Goal: Navigation & Orientation: Find specific page/section

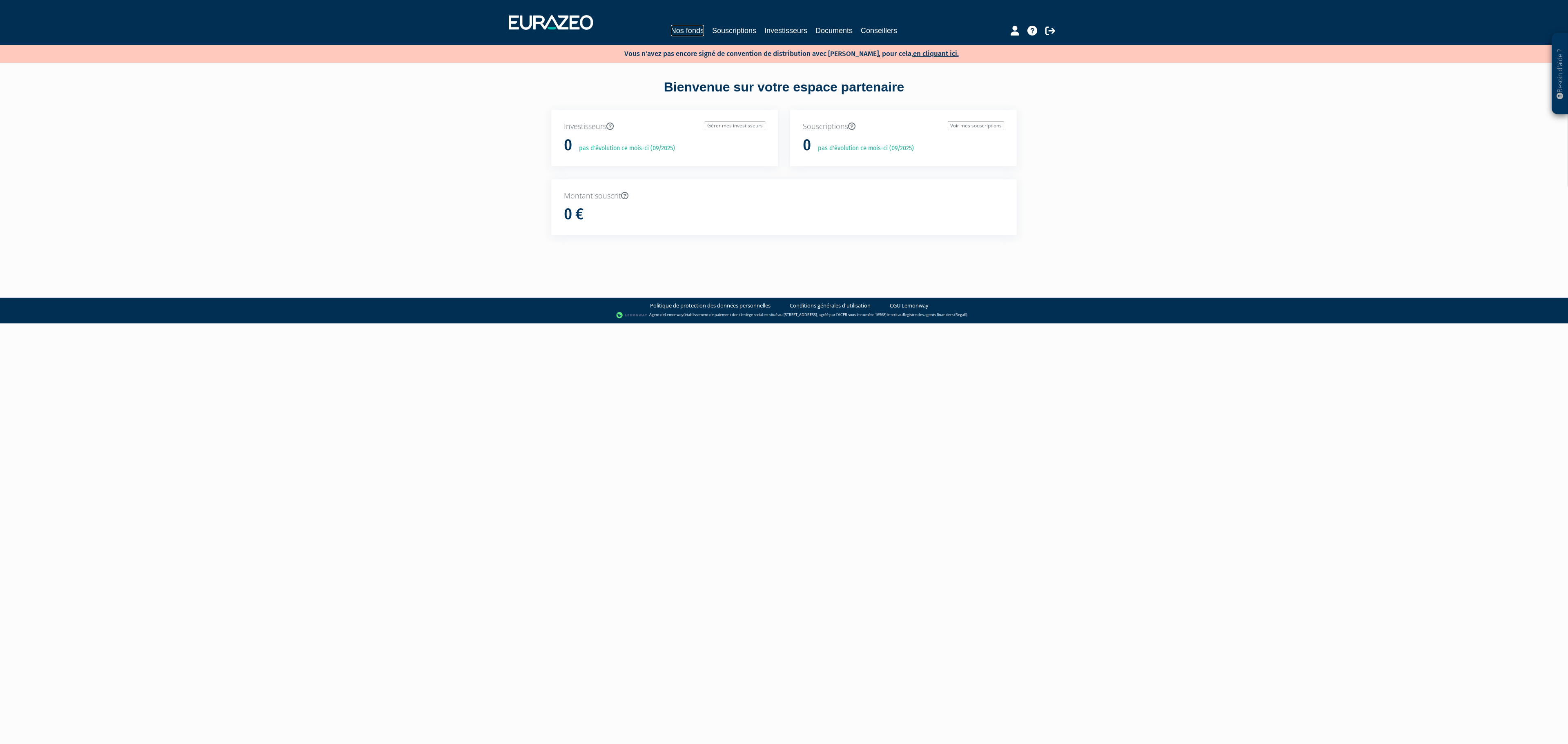
click at [671, 26] on link "Nos fonds" at bounding box center [687, 30] width 33 height 12
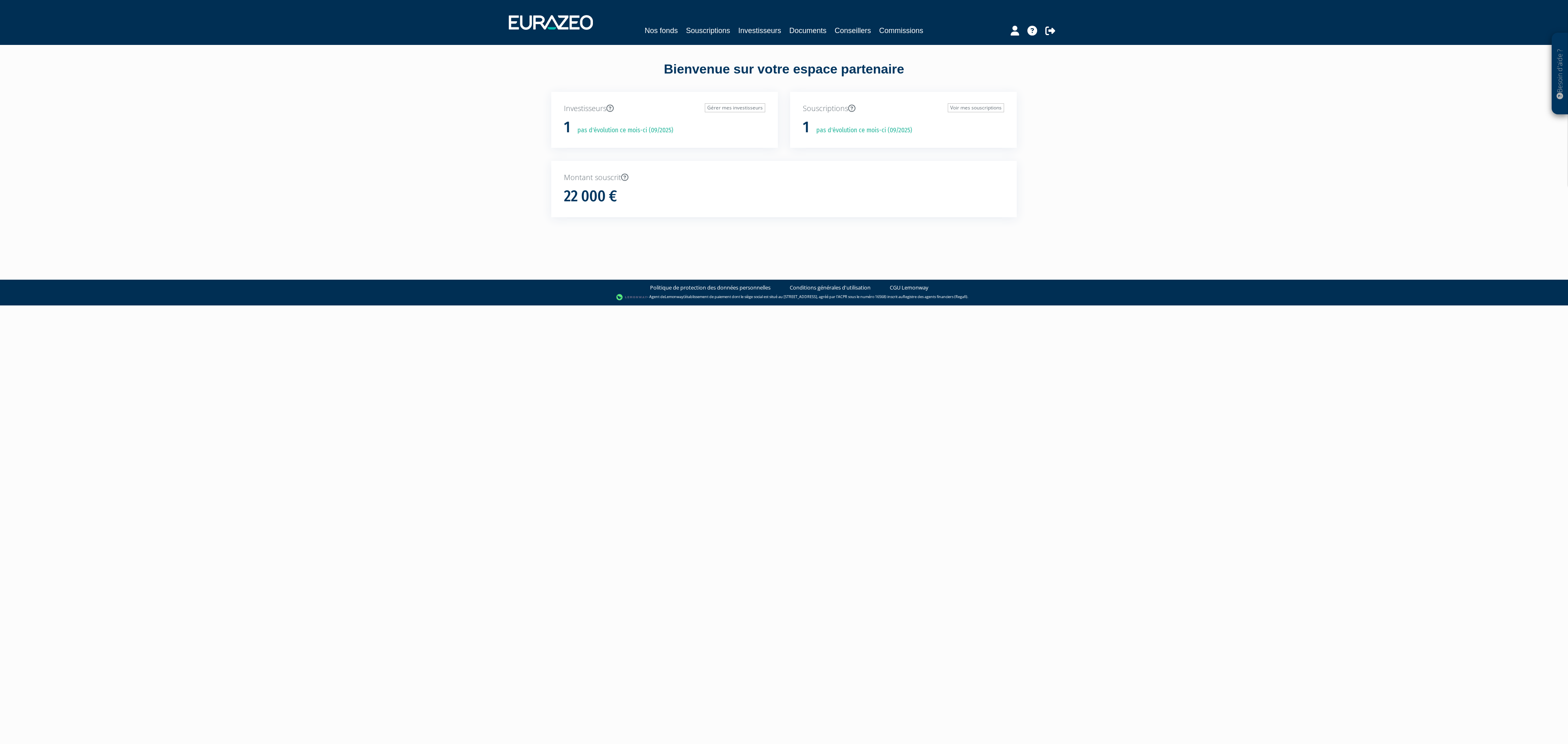
click at [640, 19] on div "Nos fonds Souscriptions Investisseurs Documents Conseillers Commissions" at bounding box center [784, 23] width 563 height 30
click at [640, 22] on div "Nos fonds Souscriptions Investisseurs Documents Conseillers Commissions" at bounding box center [784, 23] width 563 height 30
click at [645, 26] on link "Nos fonds" at bounding box center [661, 30] width 33 height 12
click at [669, 29] on div "Nos fonds Souscriptions Investisseurs Documents Conseillers Commissions" at bounding box center [783, 30] width 375 height 12
click at [657, 29] on link "Nos fonds" at bounding box center [661, 30] width 33 height 12
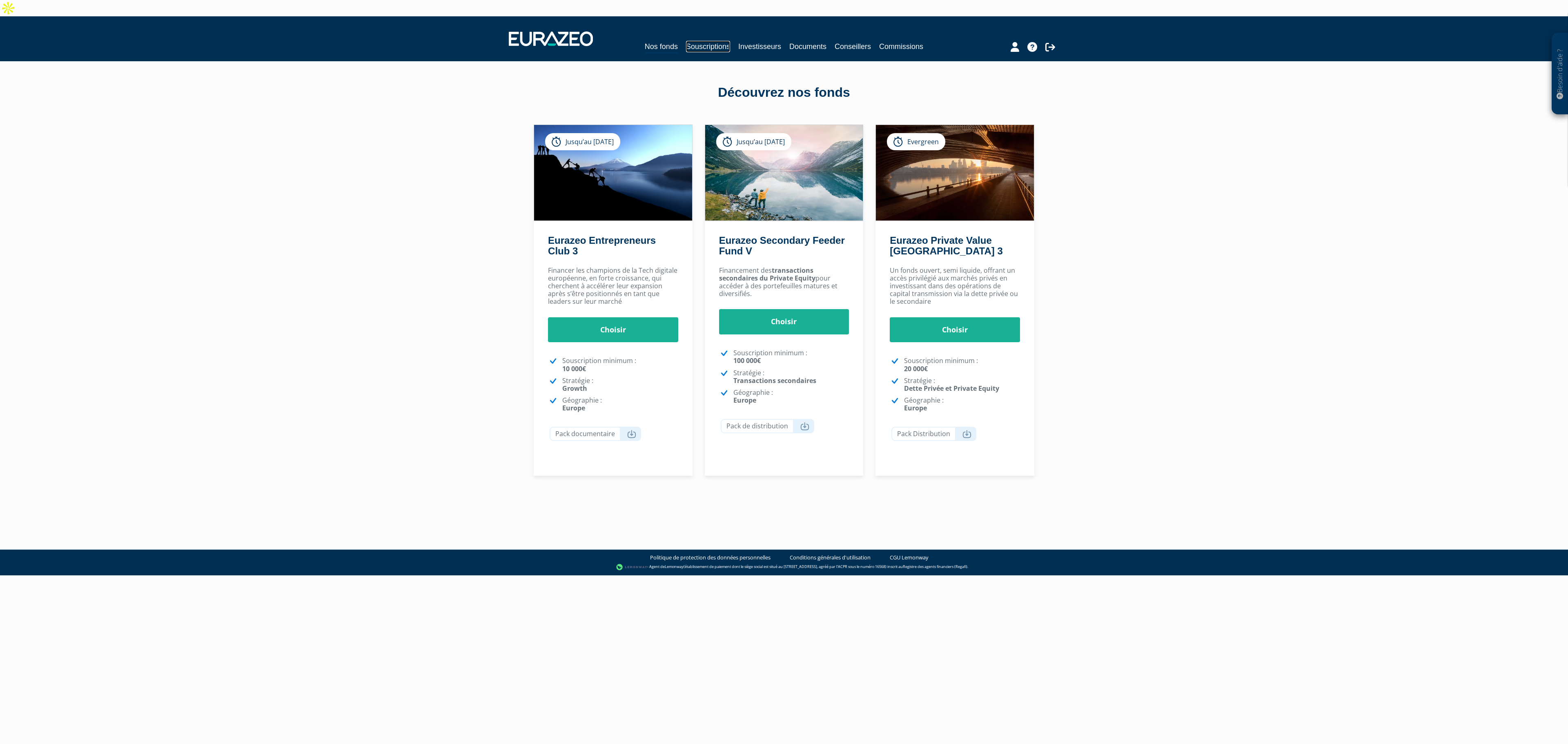
click at [695, 41] on link "Souscriptions" at bounding box center [708, 46] width 44 height 12
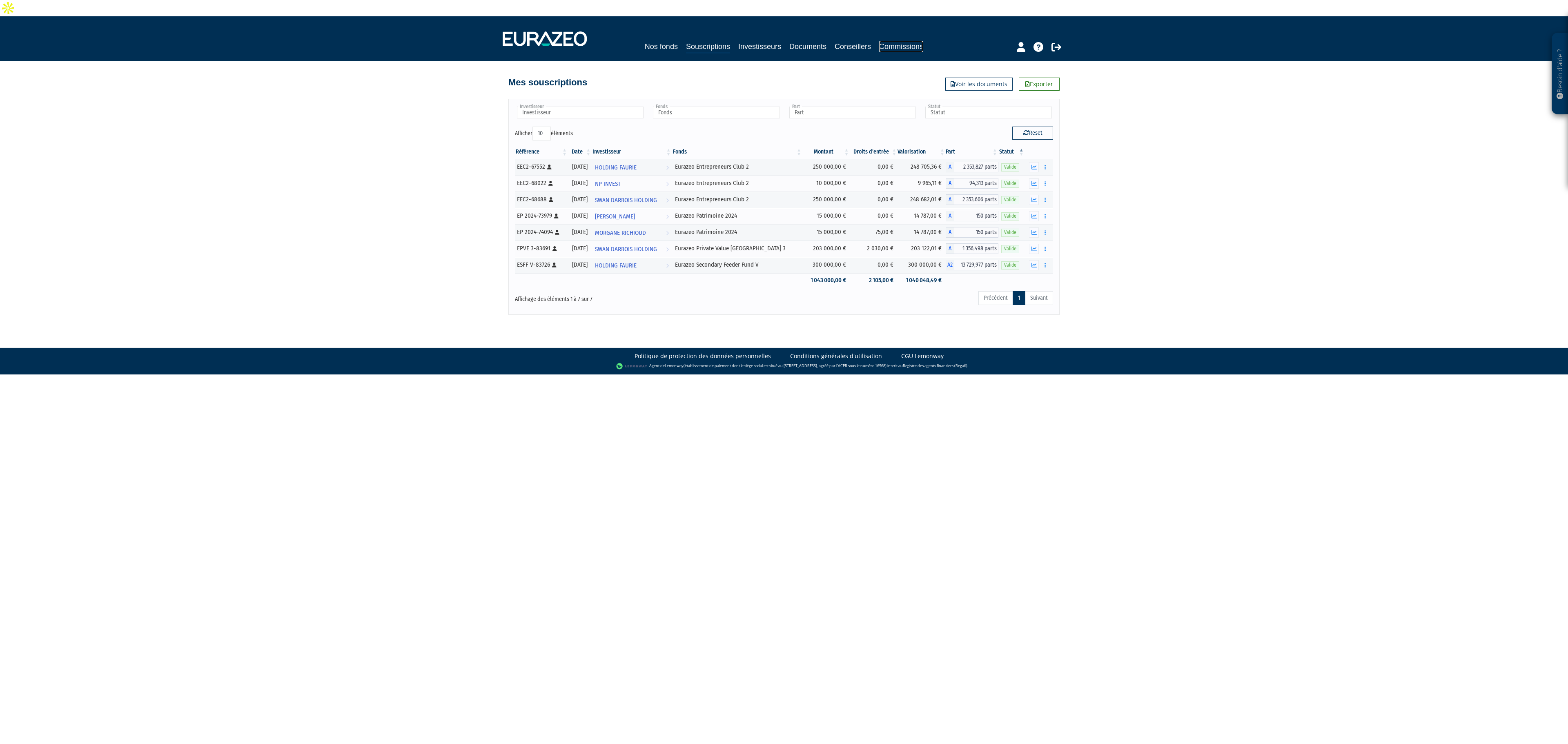
click at [892, 41] on link "Commissions" at bounding box center [901, 46] width 44 height 12
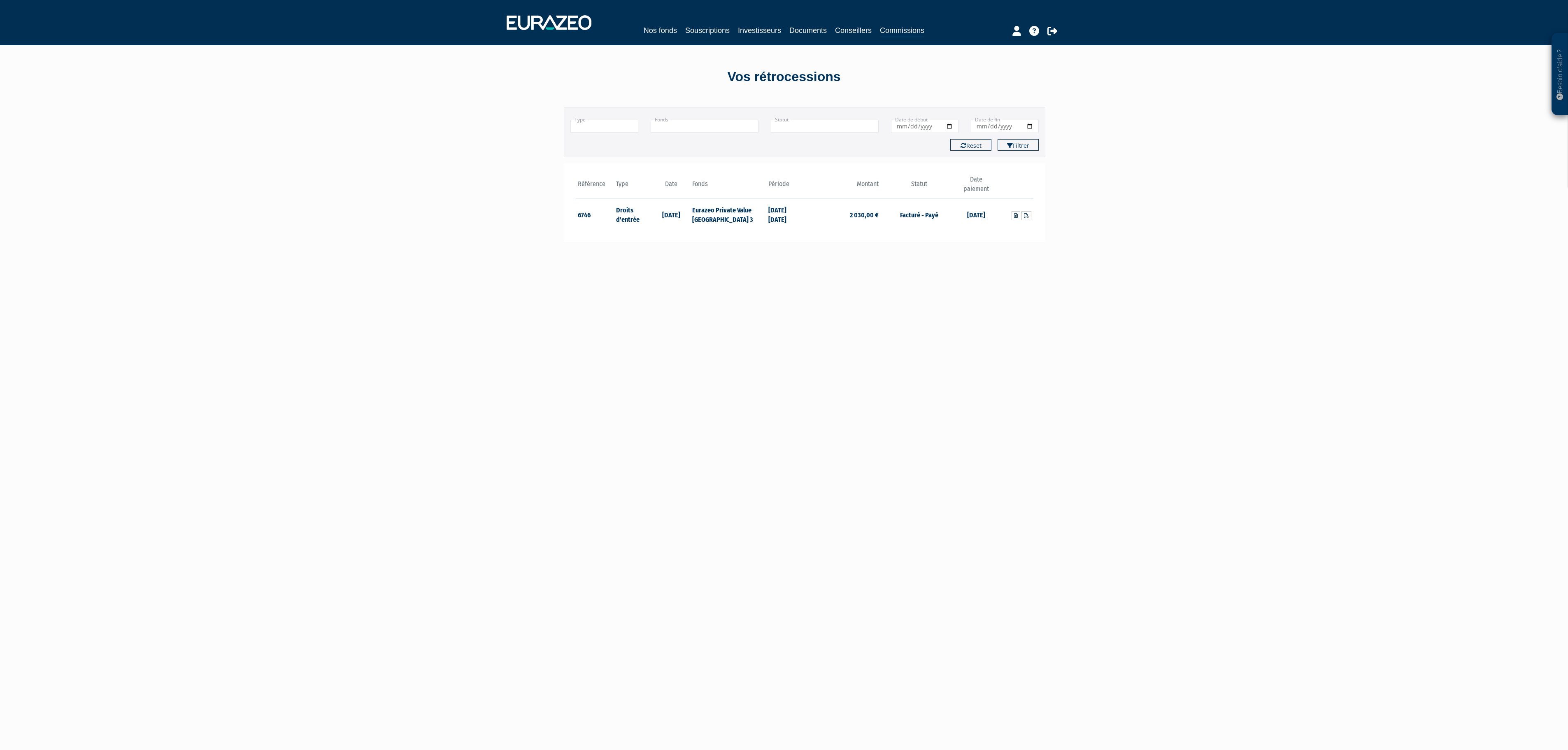
click at [874, 23] on div "Nos fonds Souscriptions Investisseurs Documents Conseillers Commissions" at bounding box center [784, 23] width 567 height 31
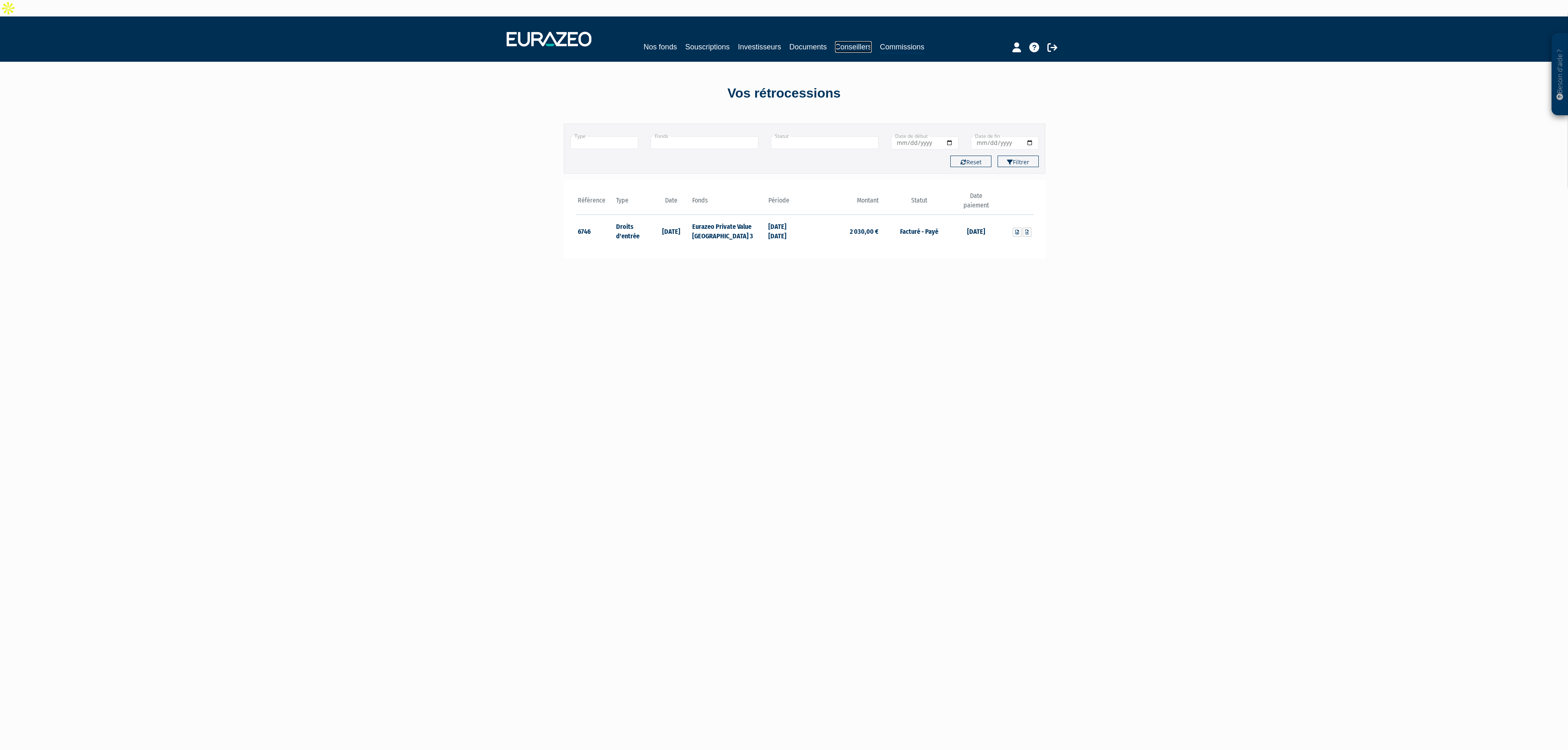
click at [867, 41] on link "Conseillers" at bounding box center [853, 47] width 37 height 12
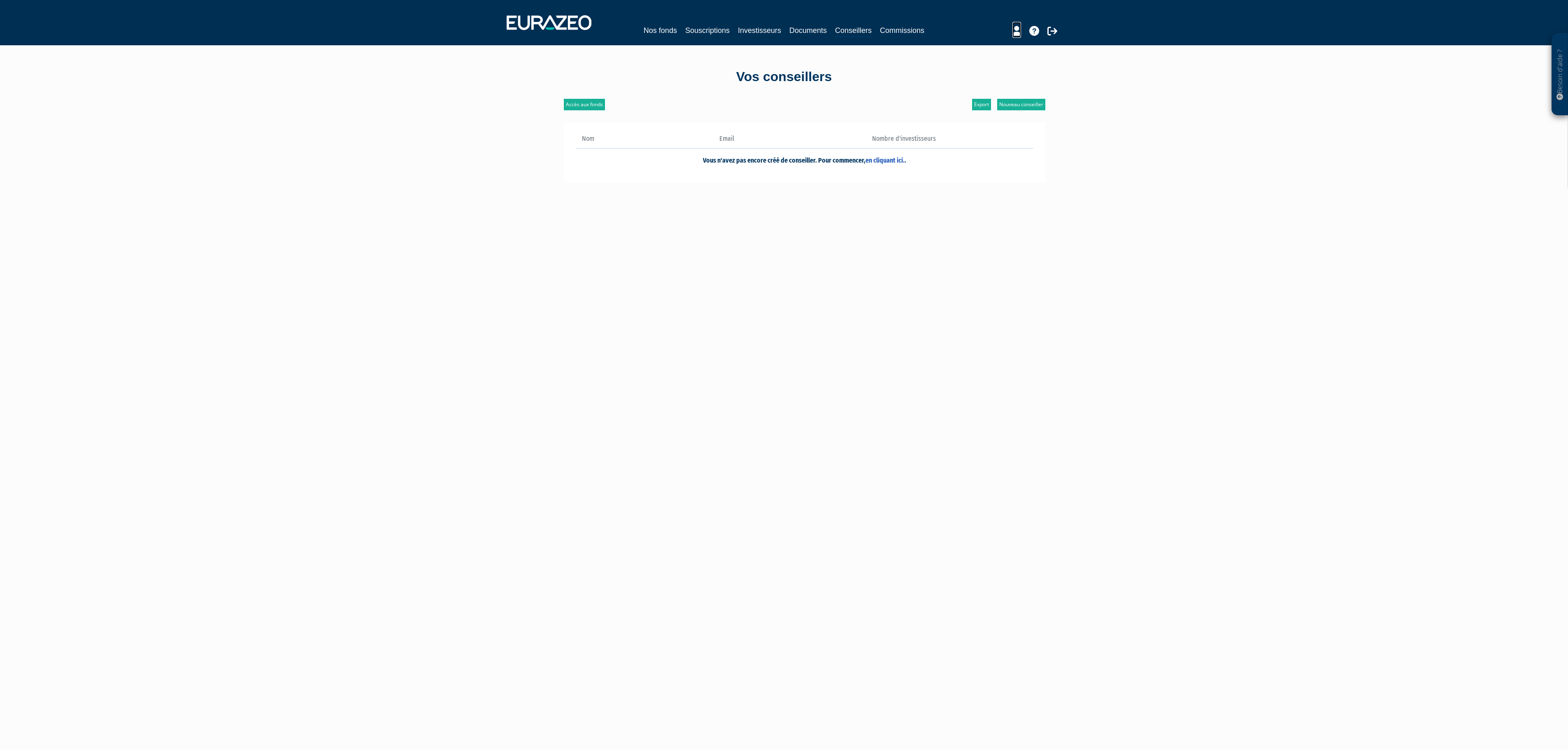
click at [1012, 28] on icon at bounding box center [1017, 31] width 9 height 10
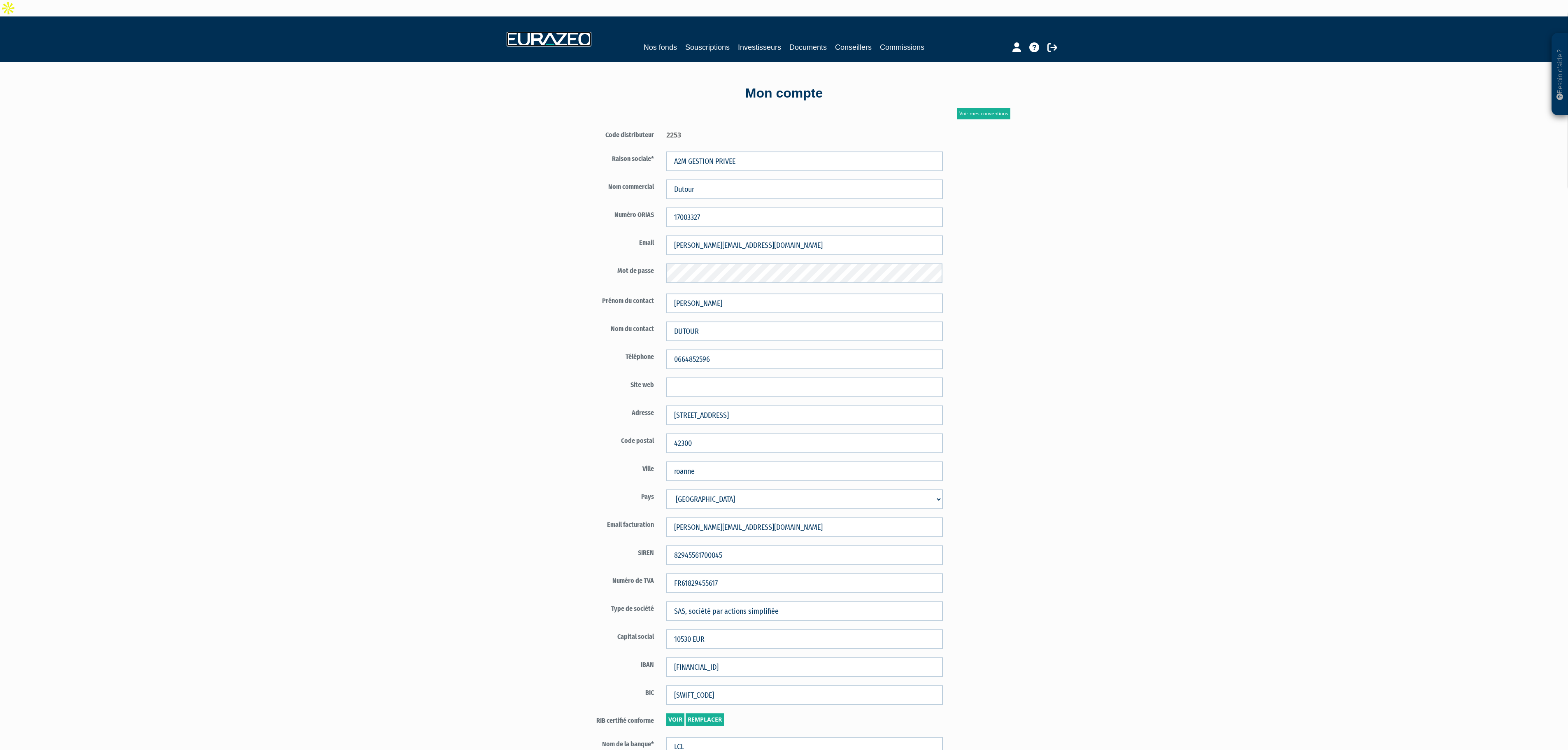
click at [561, 32] on img at bounding box center [549, 39] width 85 height 15
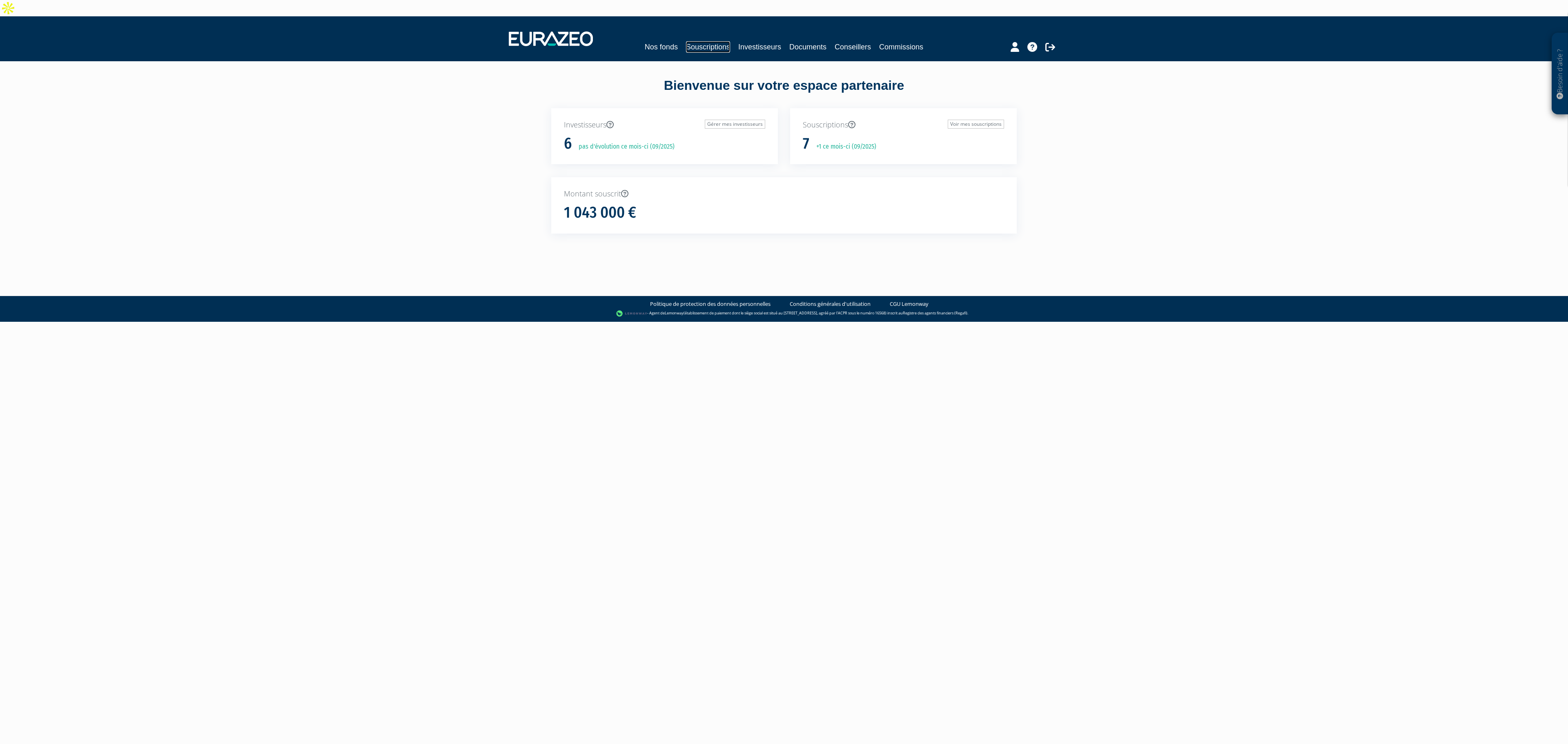
click at [693, 41] on link "Souscriptions" at bounding box center [708, 47] width 44 height 12
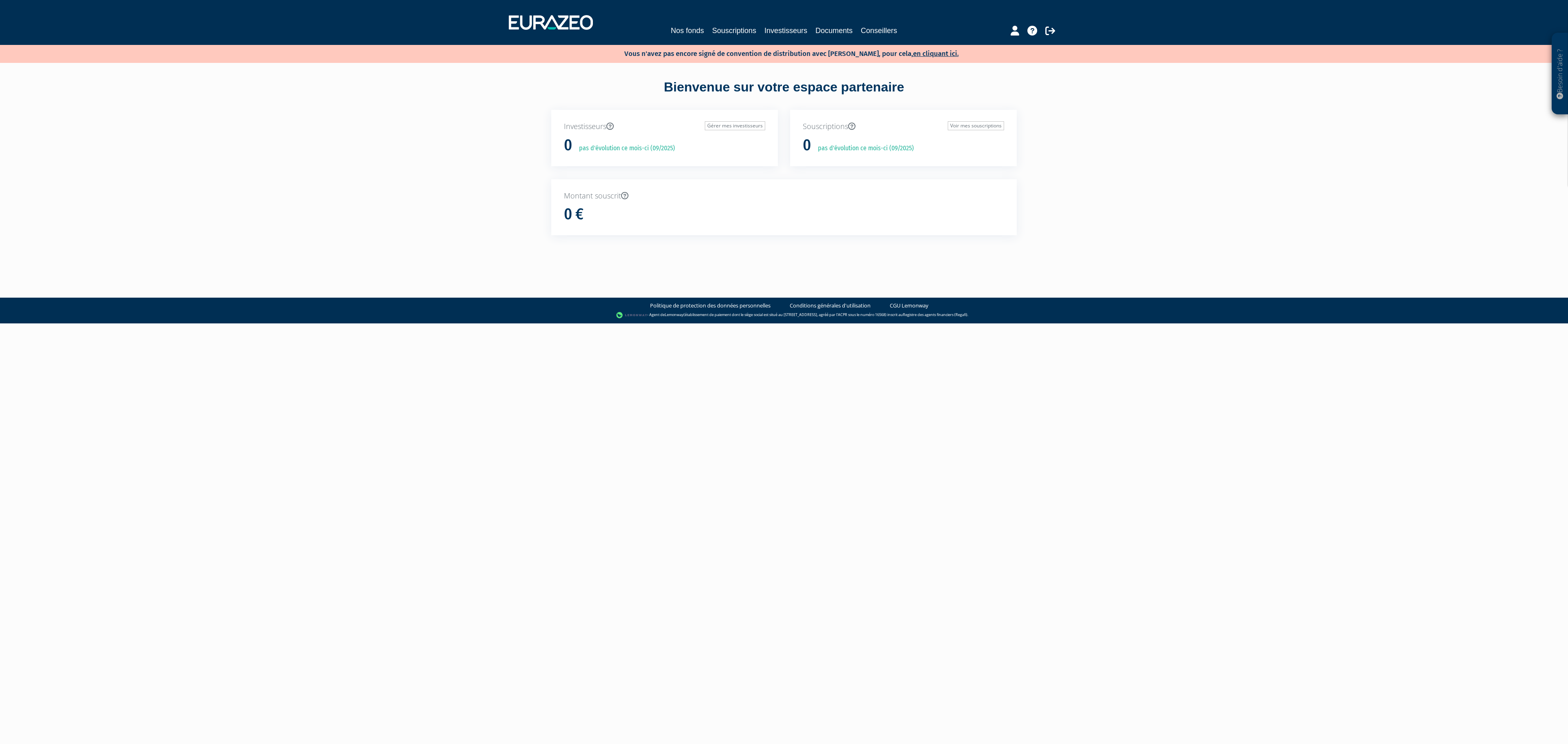
click at [667, 24] on div "Nos fonds Souscriptions Investisseurs Documents Conseillers" at bounding box center [784, 23] width 563 height 30
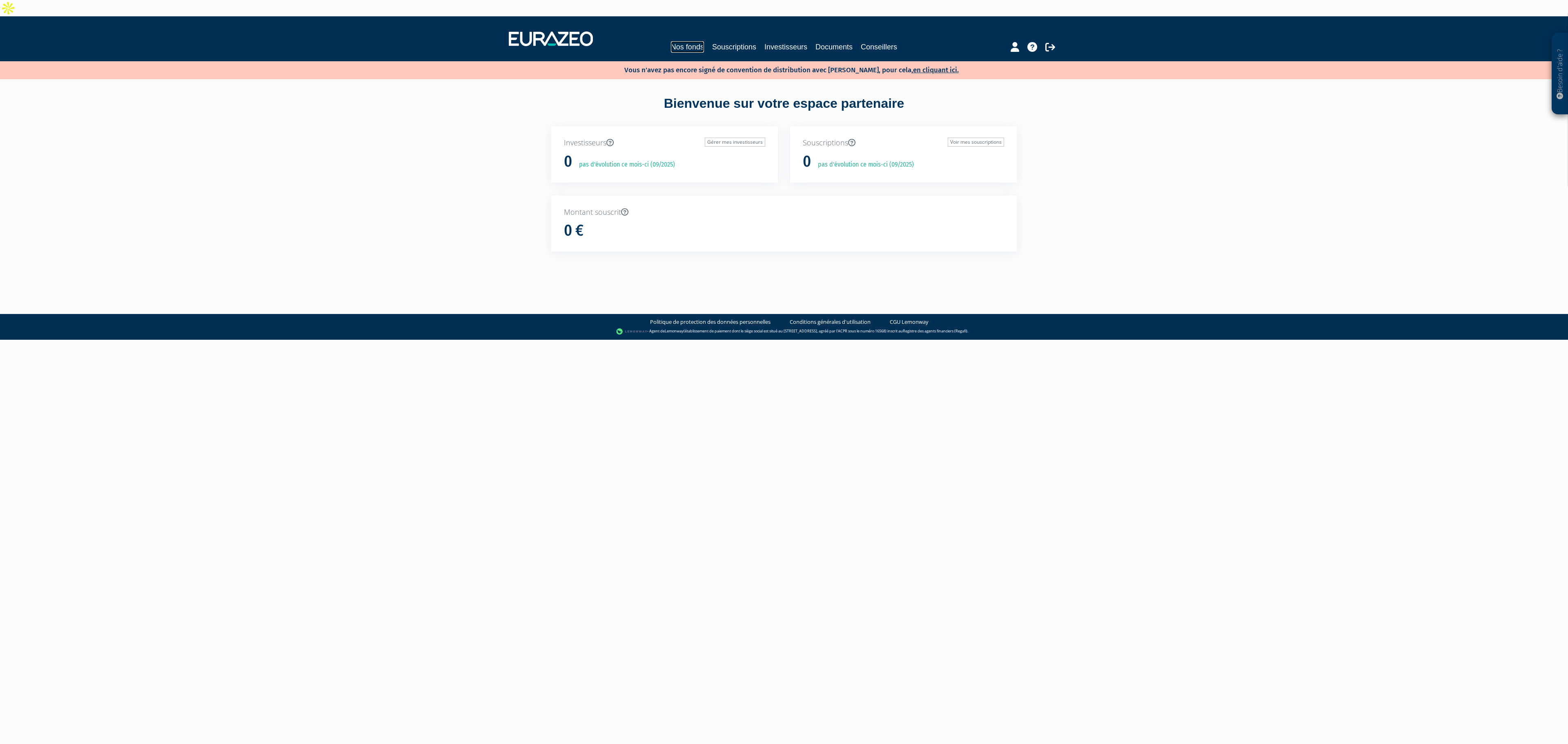
click at [671, 41] on link "Nos fonds" at bounding box center [687, 47] width 33 height 12
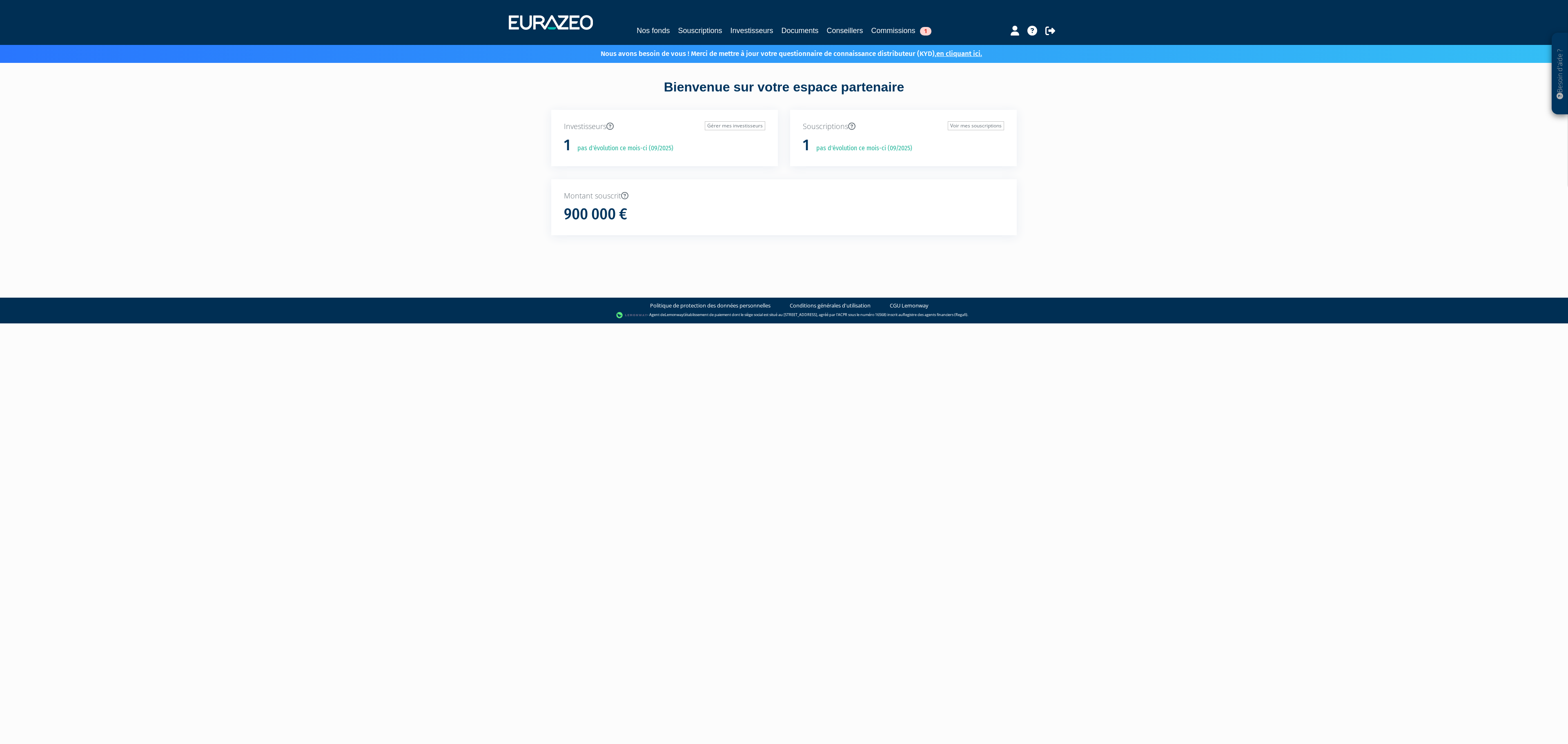
click at [637, 26] on link "Nos fonds" at bounding box center [653, 30] width 33 height 12
